Goal: Information Seeking & Learning: Learn about a topic

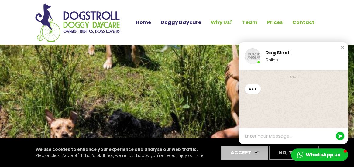
click at [179, 25] on link "Doggy Daycare" at bounding box center [181, 22] width 50 height 10
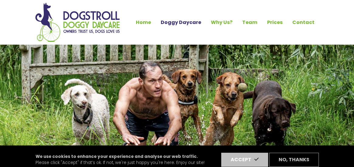
click at [276, 22] on link "Prices" at bounding box center [275, 22] width 25 height 10
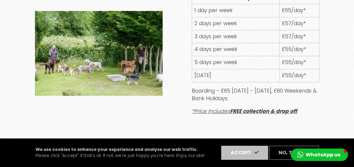
scroll to position [198, 0]
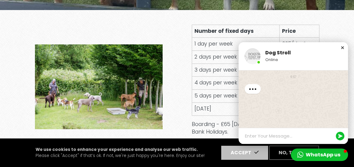
click at [342, 48] on div "Close chat window" at bounding box center [343, 48] width 6 height 6
